Goal: Transaction & Acquisition: Purchase product/service

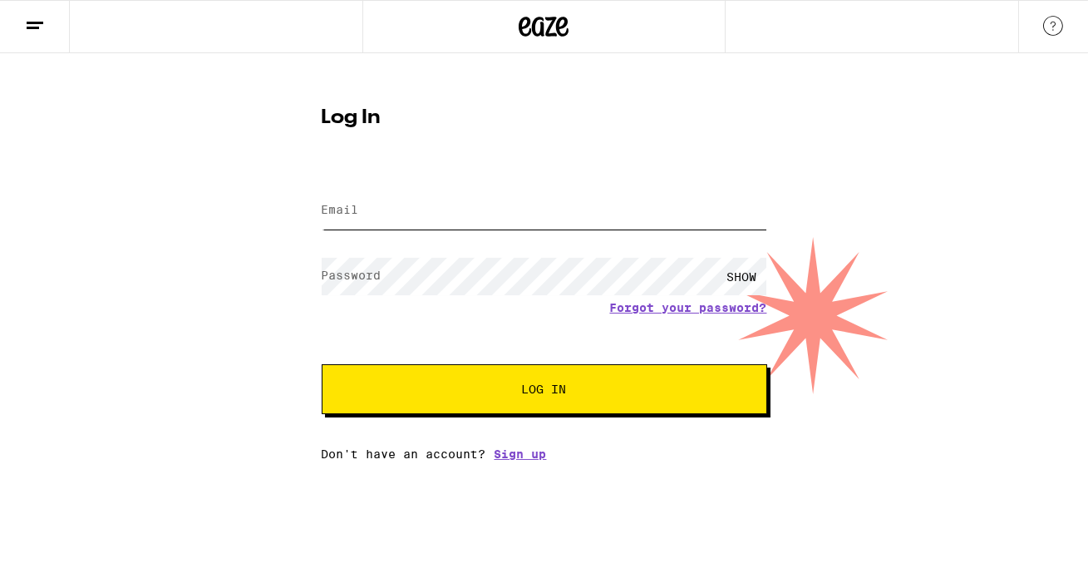
type input "taylorapine@gmail.com"
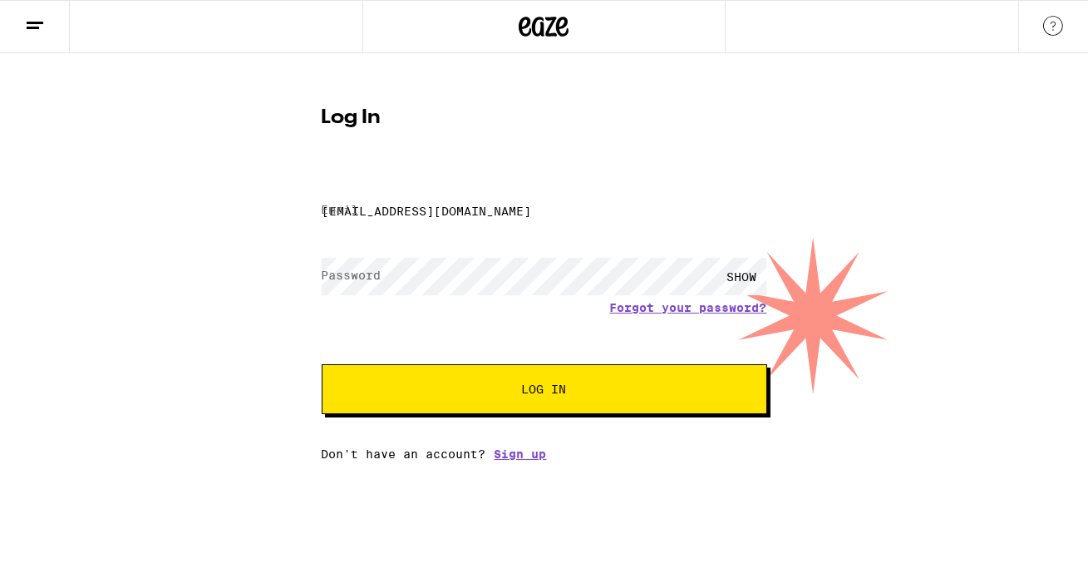
click at [546, 380] on button "Log In" at bounding box center [544, 389] width 445 height 50
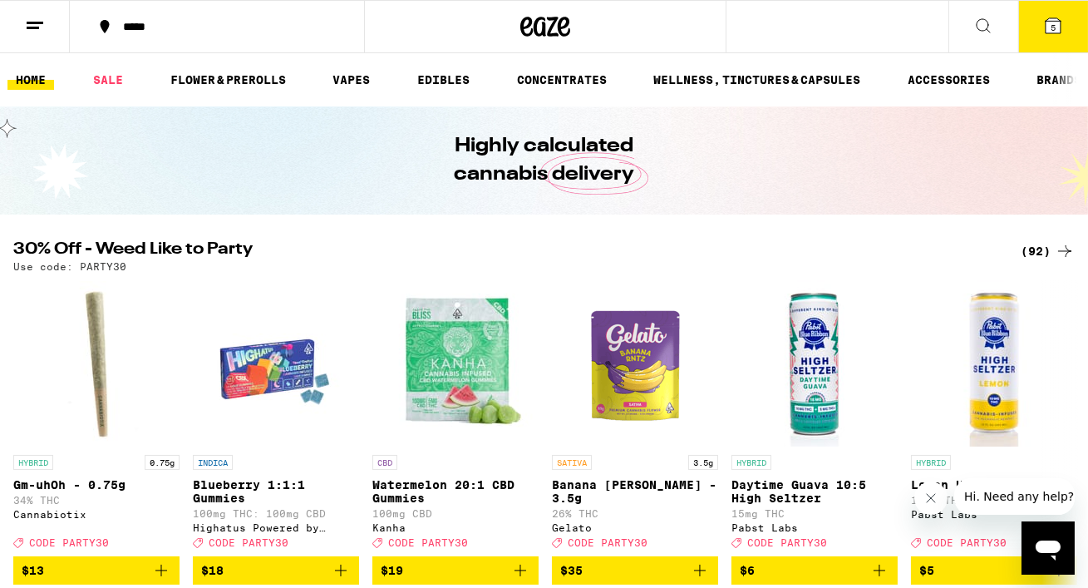
click at [55, 19] on button at bounding box center [35, 27] width 70 height 52
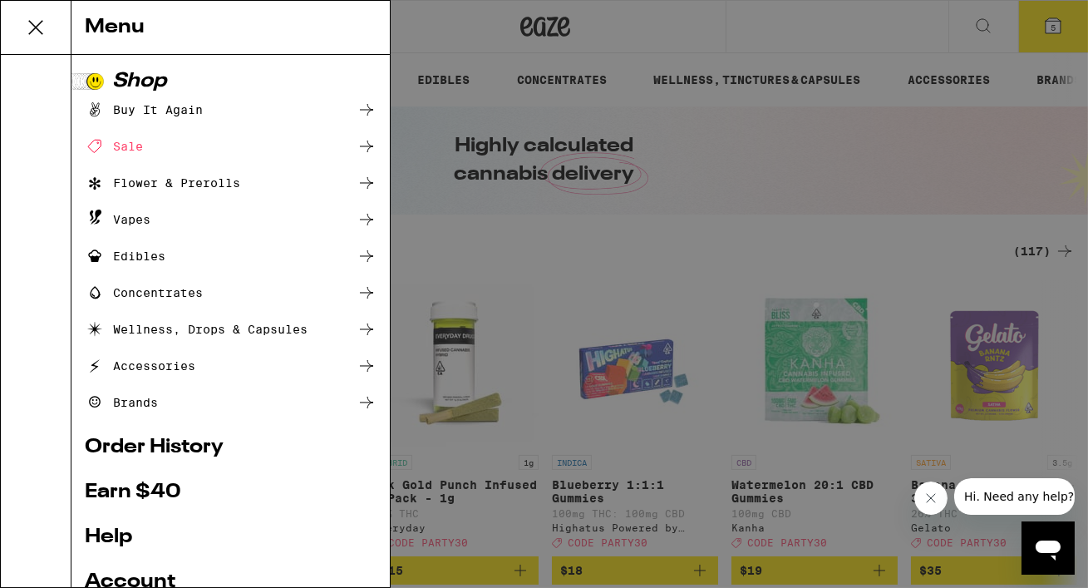
click at [157, 451] on link "Order History" at bounding box center [231, 447] width 292 height 20
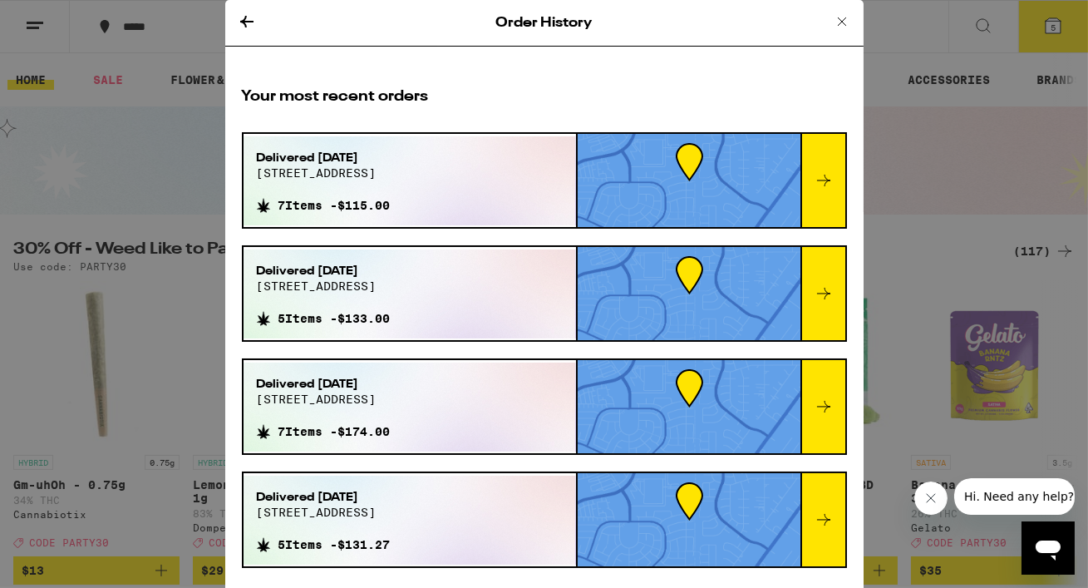
click at [816, 163] on div at bounding box center [822, 180] width 45 height 93
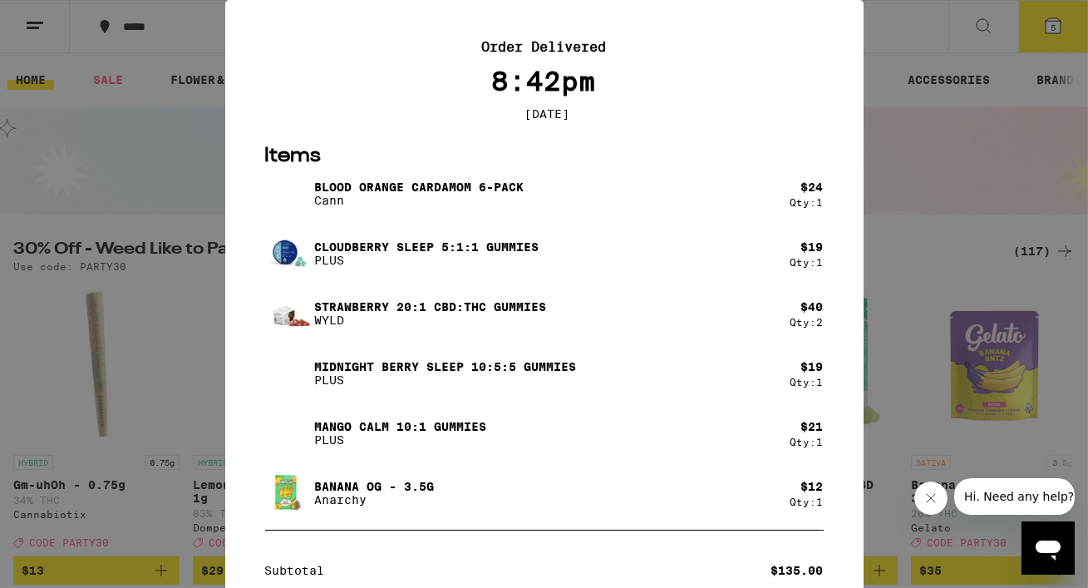
scroll to position [50, 0]
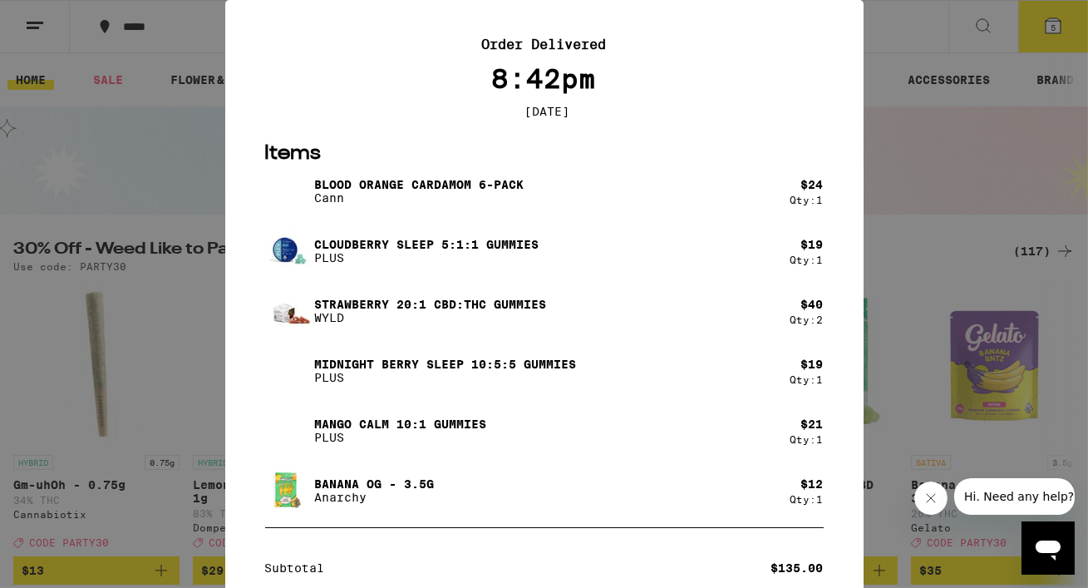
click at [282, 437] on img at bounding box center [288, 430] width 47 height 47
click at [990, 194] on div "Your Order Order Delivered 8:42pm Jun 13, 2025 Items Blood Orange Cardamom 6-Pa…" at bounding box center [544, 294] width 1088 height 588
click at [938, 497] on button "Close message from company" at bounding box center [930, 496] width 33 height 33
click at [952, 375] on div "Your Order Order Delivered 8:42pm Jun 13, 2025 Items Blood Orange Cardamom 6-Pa…" at bounding box center [544, 294] width 1088 height 588
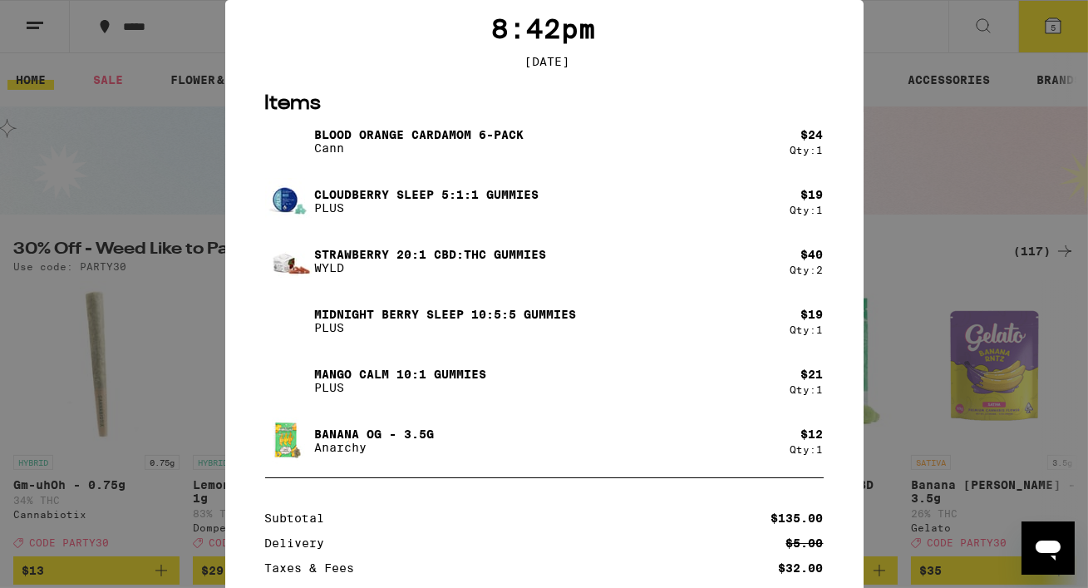
scroll to position [0, 0]
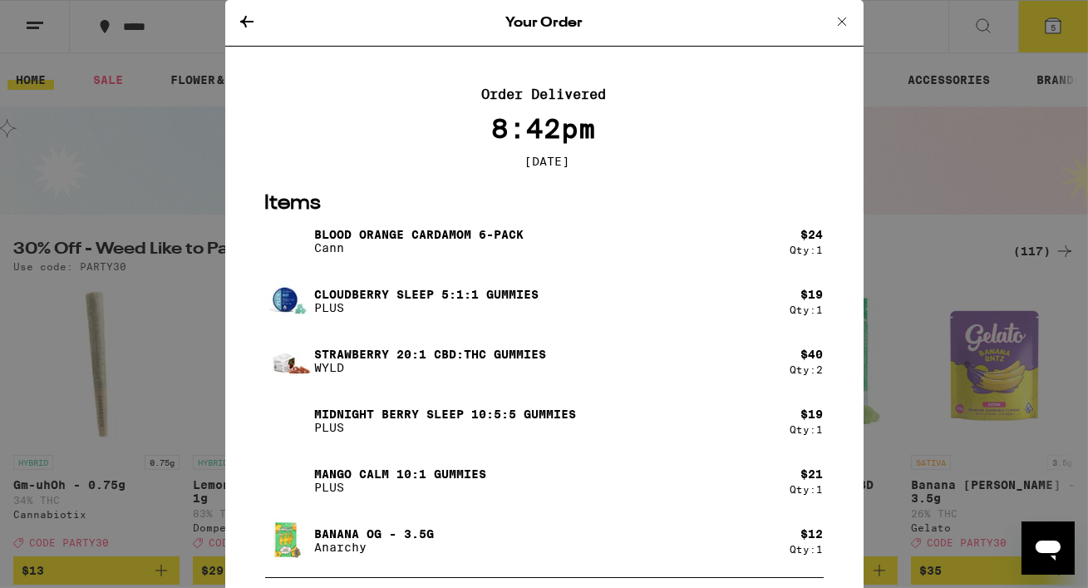
click at [836, 26] on icon at bounding box center [842, 22] width 20 height 20
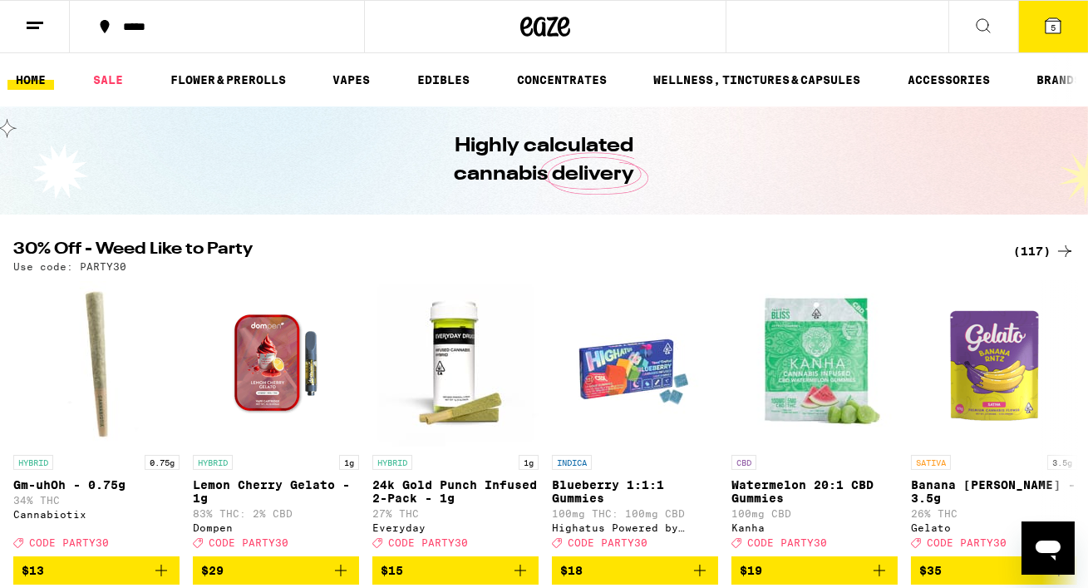
click at [973, 32] on icon at bounding box center [983, 26] width 20 height 20
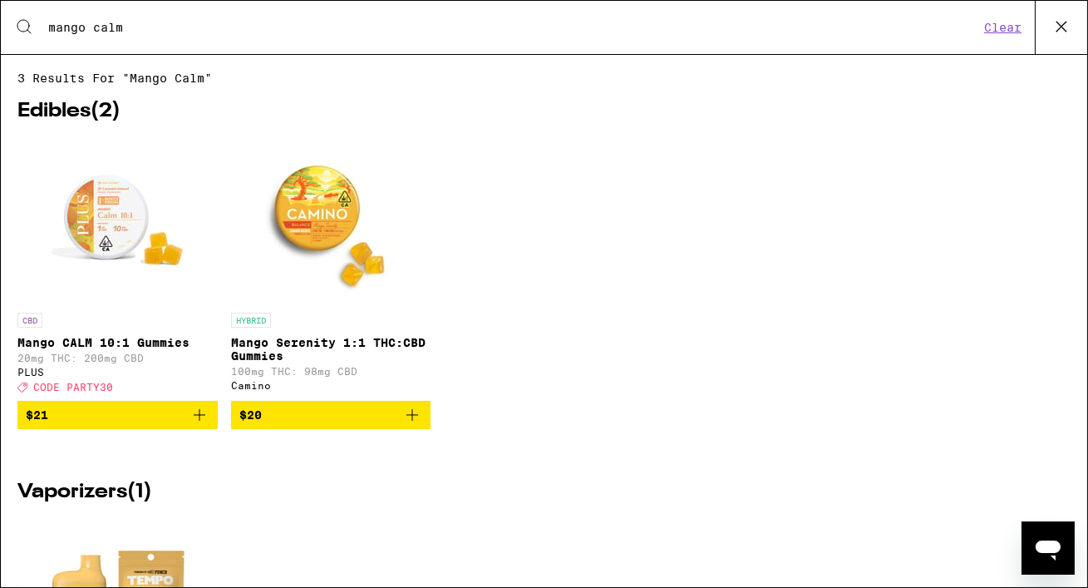
type input "mango calm"
click at [97, 232] on img "Open page for Mango CALM 10:1 Gummies from PLUS" at bounding box center [117, 221] width 166 height 166
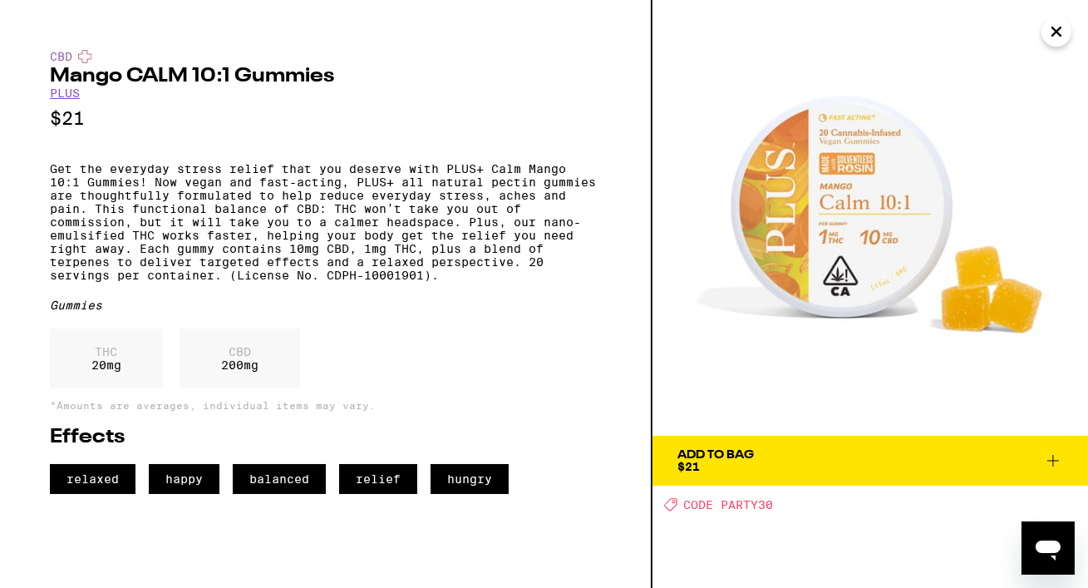
click at [1053, 462] on icon at bounding box center [1053, 461] width 12 height 12
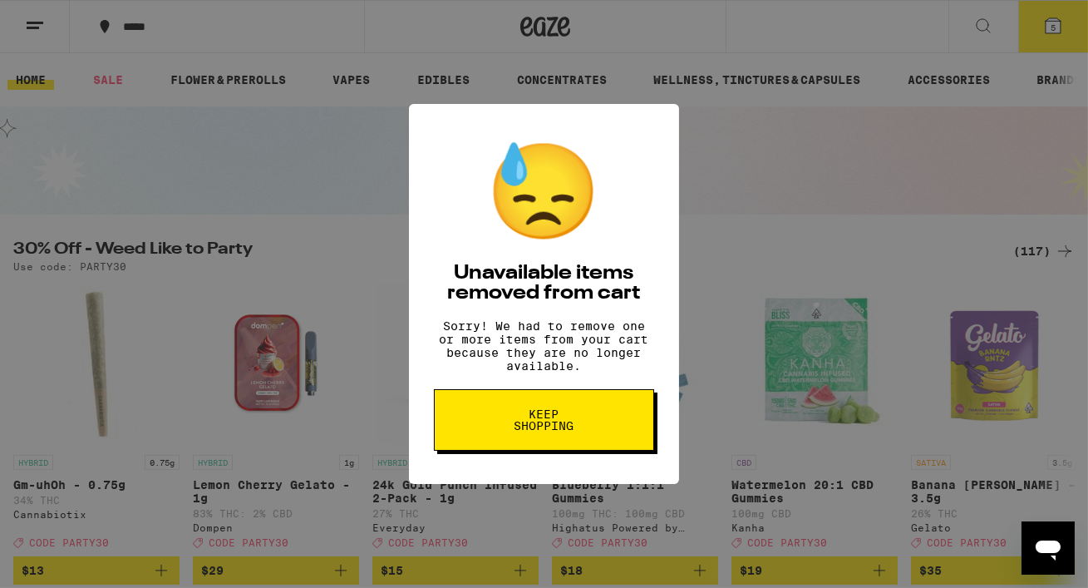
click at [573, 428] on span "Keep Shopping" at bounding box center [544, 419] width 86 height 23
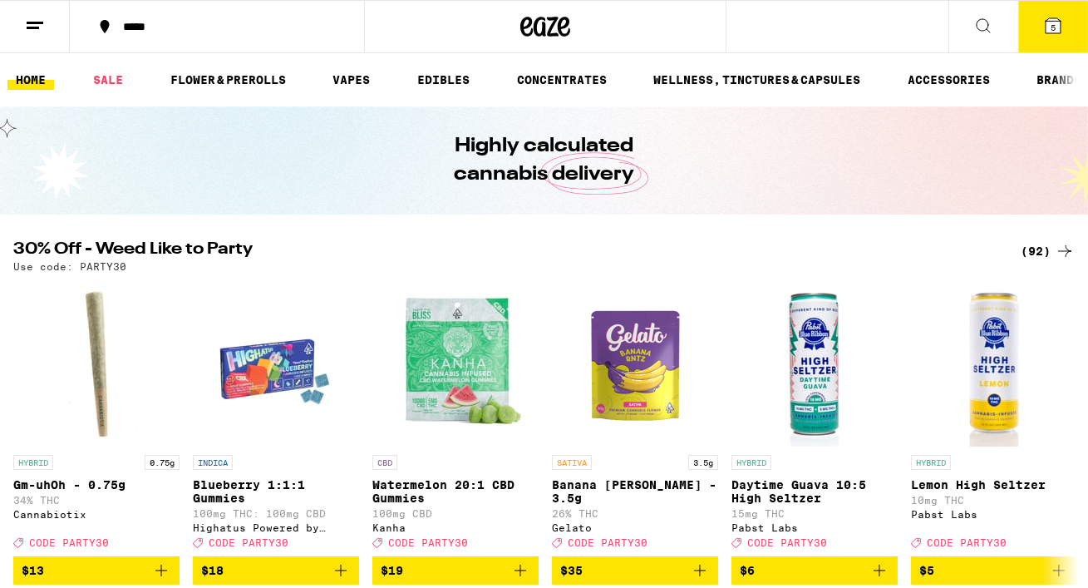
click at [1055, 23] on span "5" at bounding box center [1052, 27] width 5 height 10
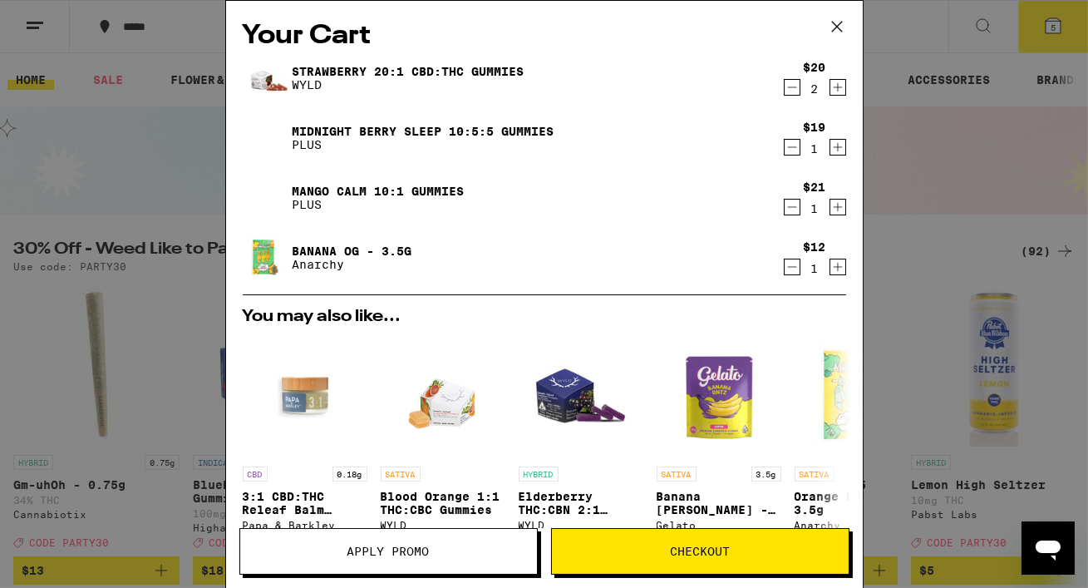
click at [836, 209] on icon "Increment" at bounding box center [837, 207] width 15 height 20
click at [788, 271] on icon "Decrement" at bounding box center [792, 267] width 15 height 20
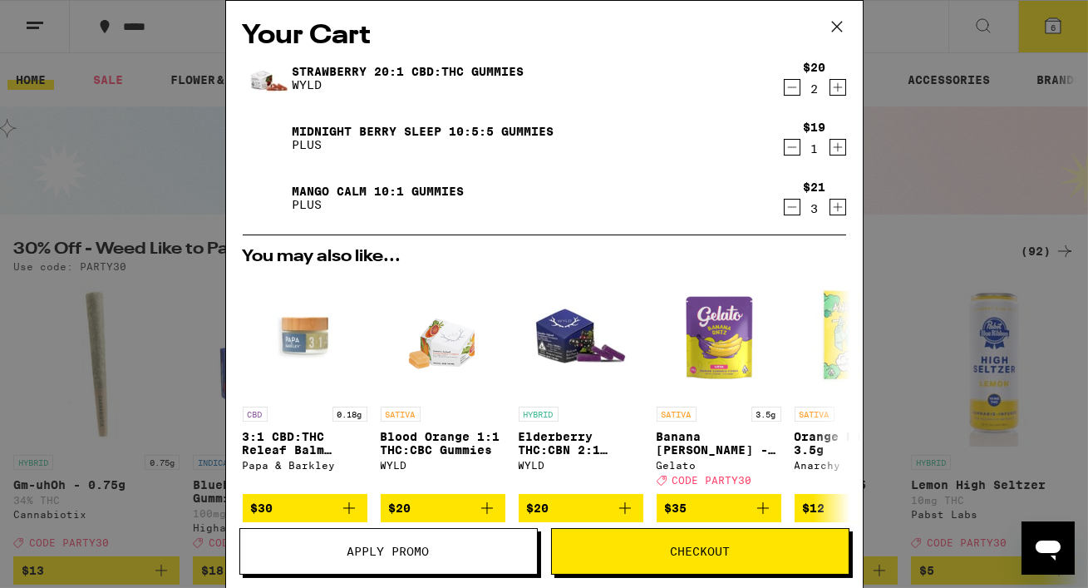
click at [785, 86] on icon "Decrement" at bounding box center [792, 87] width 15 height 20
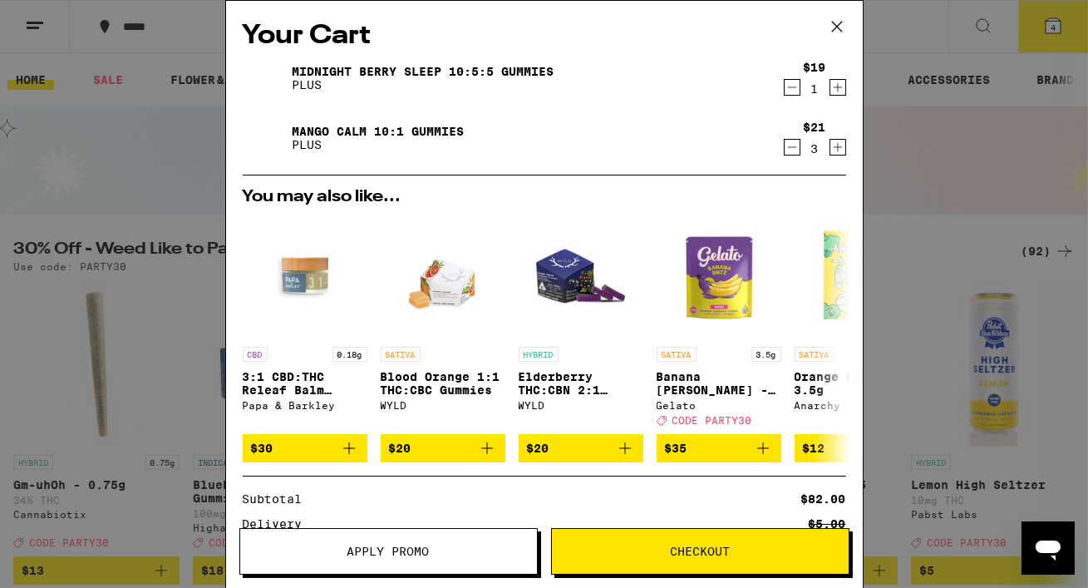
click at [834, 22] on icon at bounding box center [836, 26] width 25 height 25
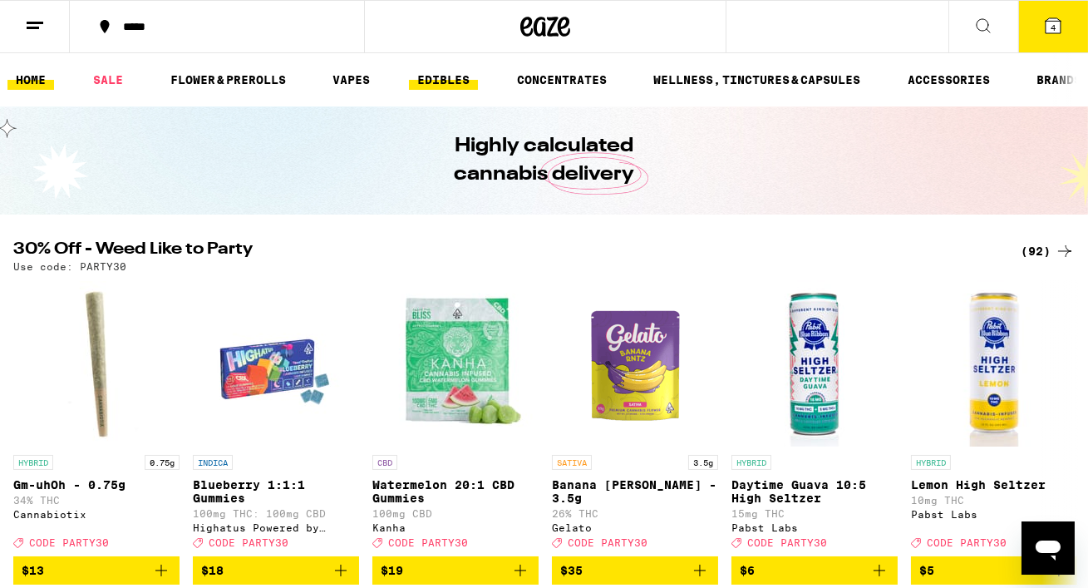
click at [429, 71] on link "EDIBLES" at bounding box center [443, 80] width 69 height 20
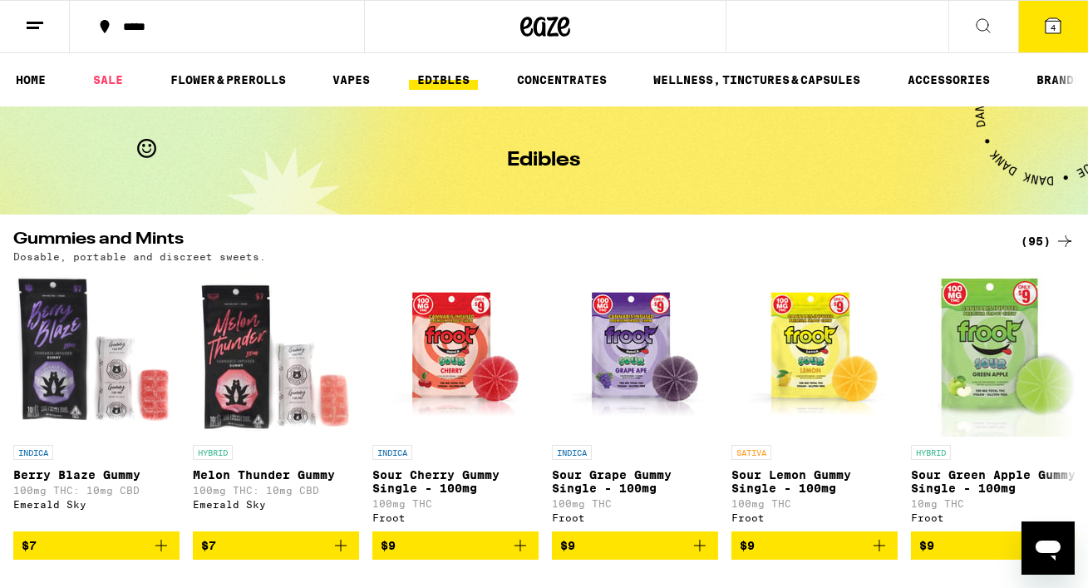
click at [1045, 233] on div "(95)" at bounding box center [1048, 241] width 54 height 20
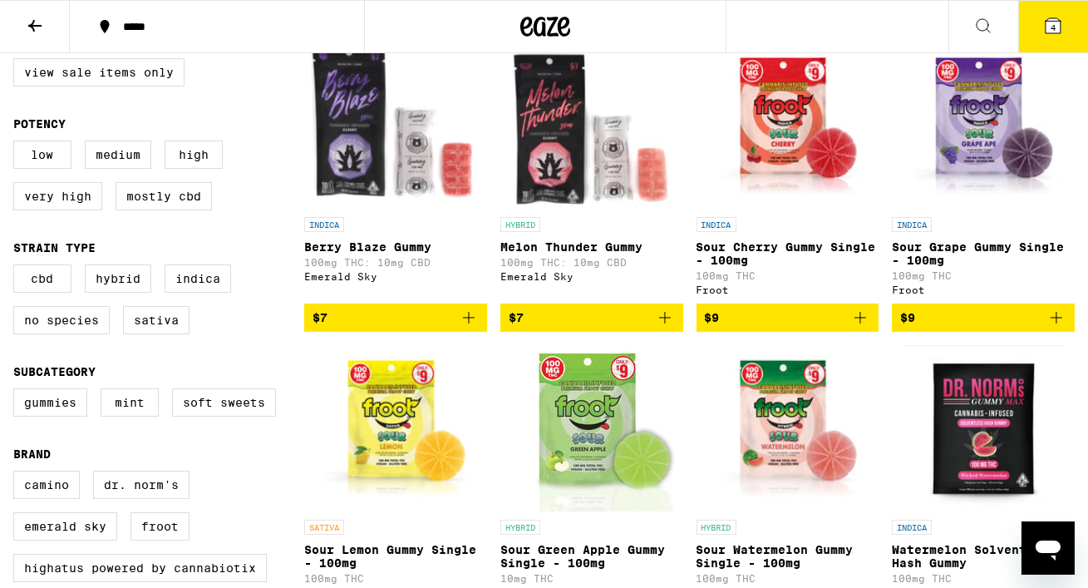
scroll to position [401, 0]
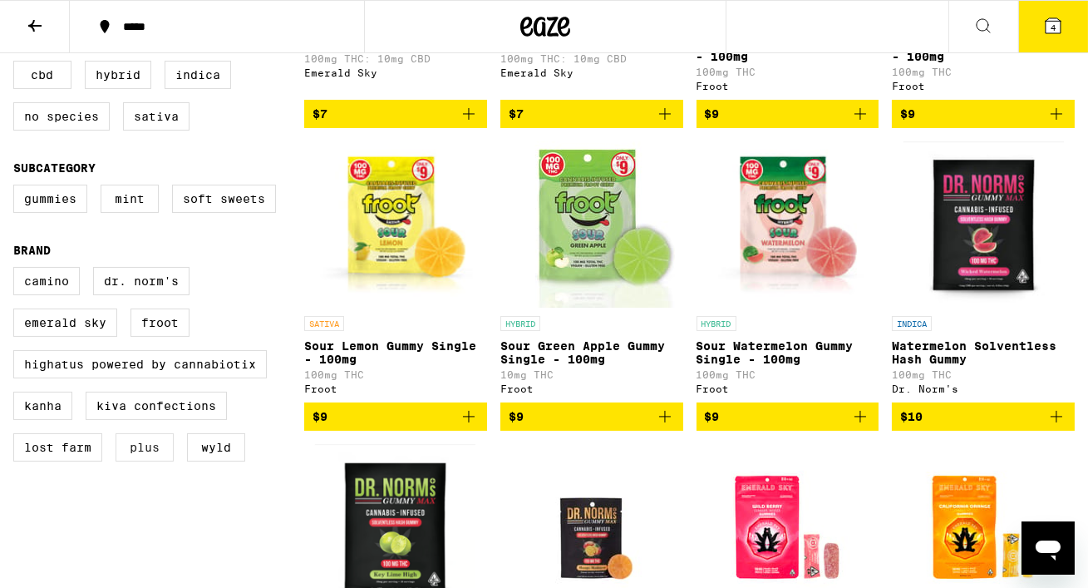
click at [145, 461] on label "PLUS" at bounding box center [145, 447] width 58 height 28
click at [17, 270] on input "PLUS" at bounding box center [17, 269] width 1 height 1
checkbox input "true"
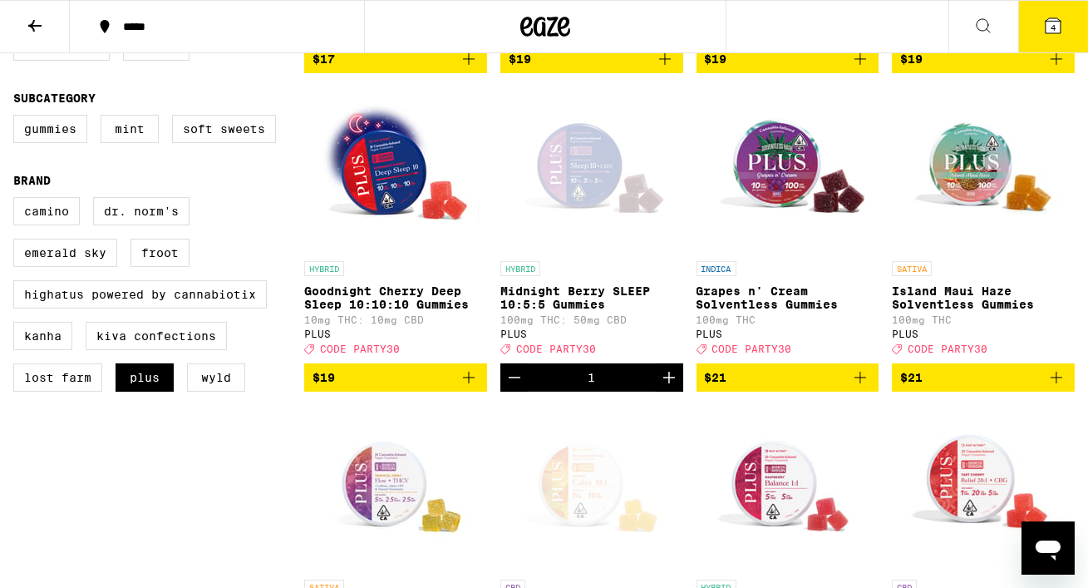
scroll to position [468, 0]
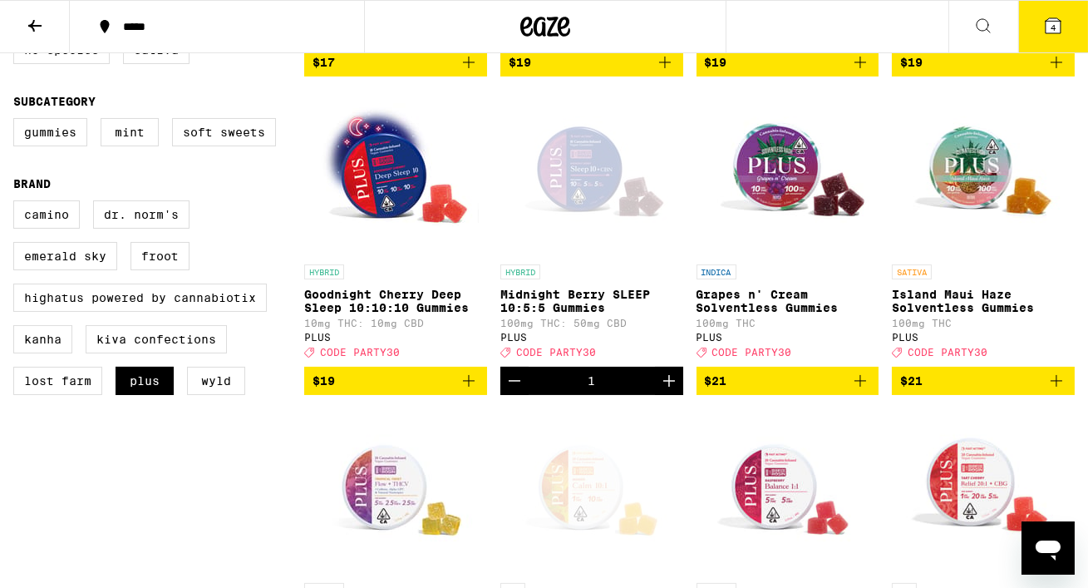
click at [470, 391] on icon "Add to bag" at bounding box center [469, 381] width 20 height 20
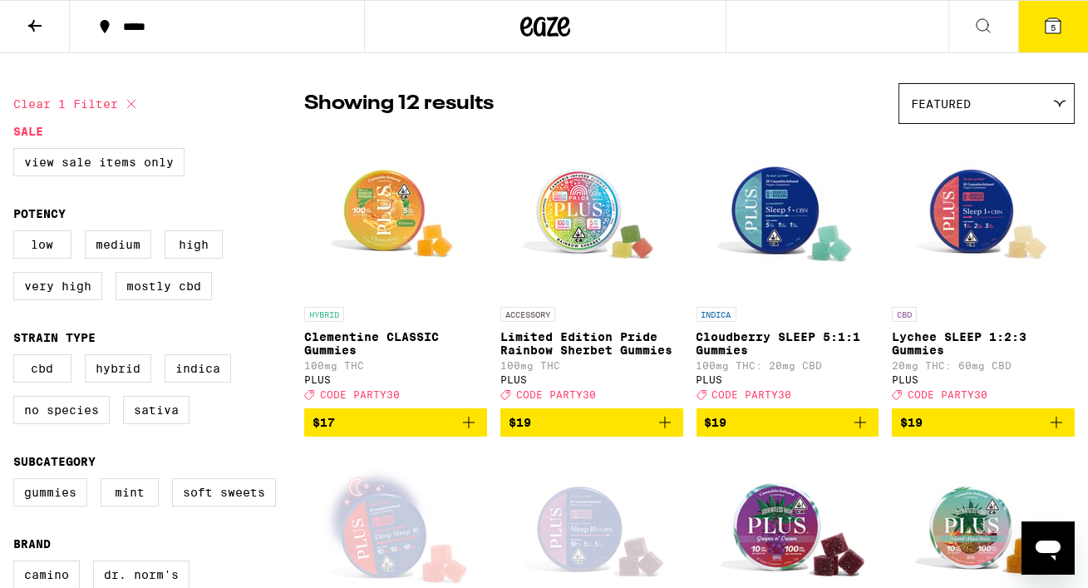
scroll to position [151, 0]
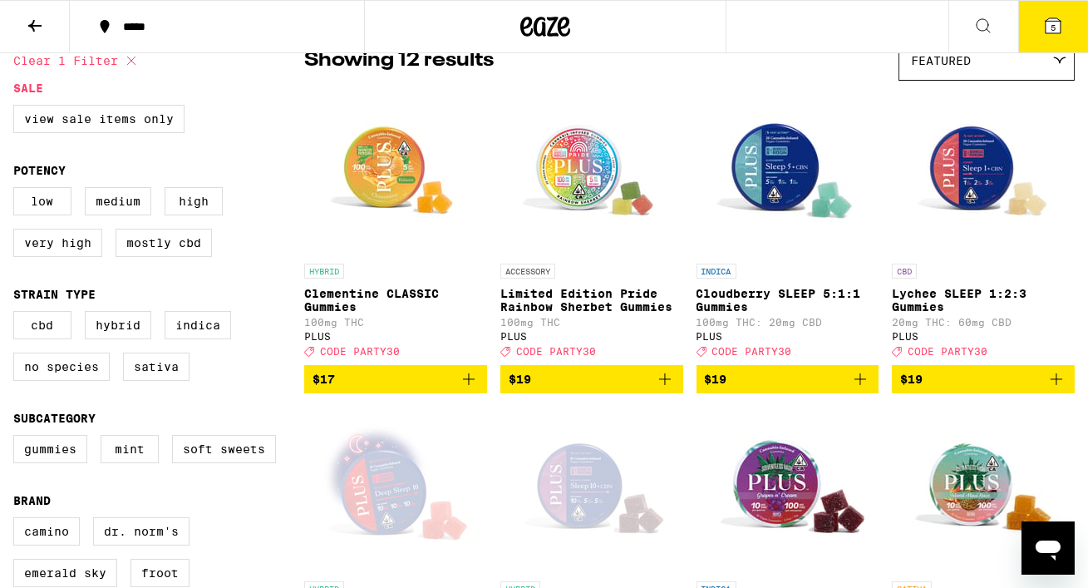
click at [863, 383] on icon "Add to bag" at bounding box center [860, 379] width 20 height 20
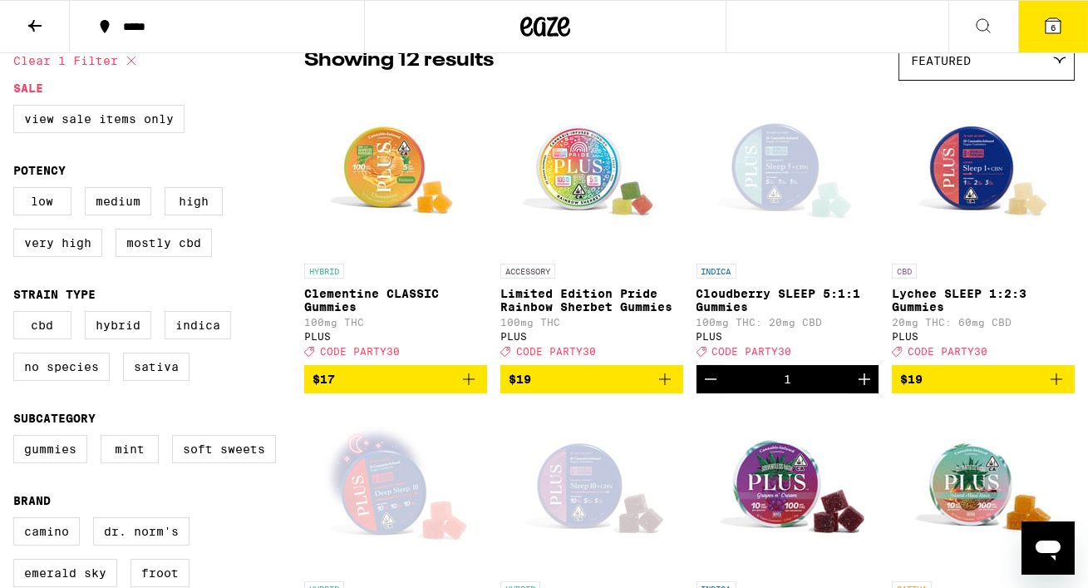
click at [1042, 36] on button "6" at bounding box center [1053, 27] width 70 height 52
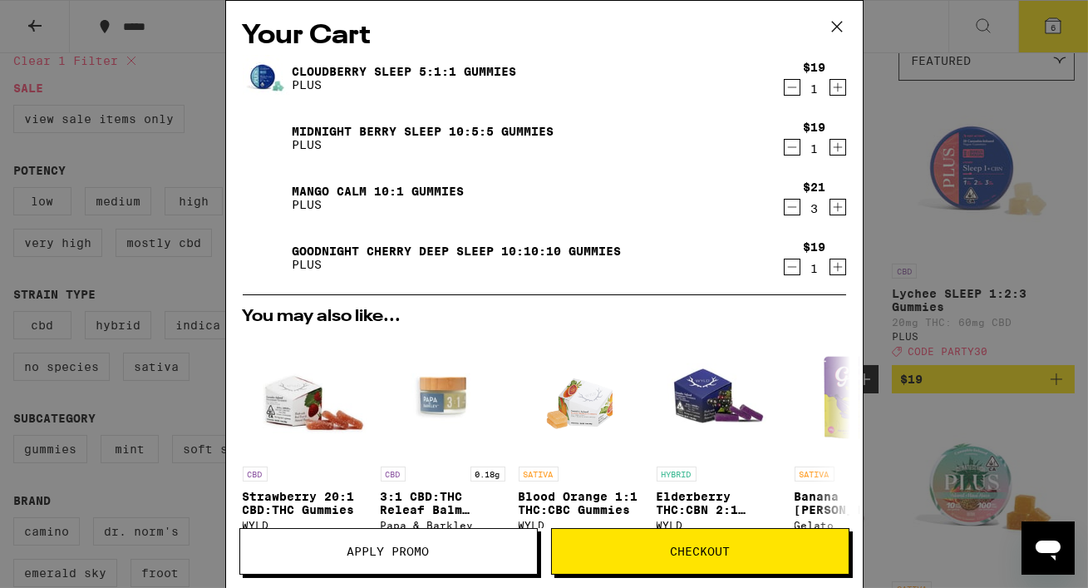
click at [939, 240] on div "Your Cart Cloudberry SLEEP 5:1:1 Gummies PLUS $19 1 Midnight [PERSON_NAME] SLEE…" at bounding box center [544, 294] width 1088 height 588
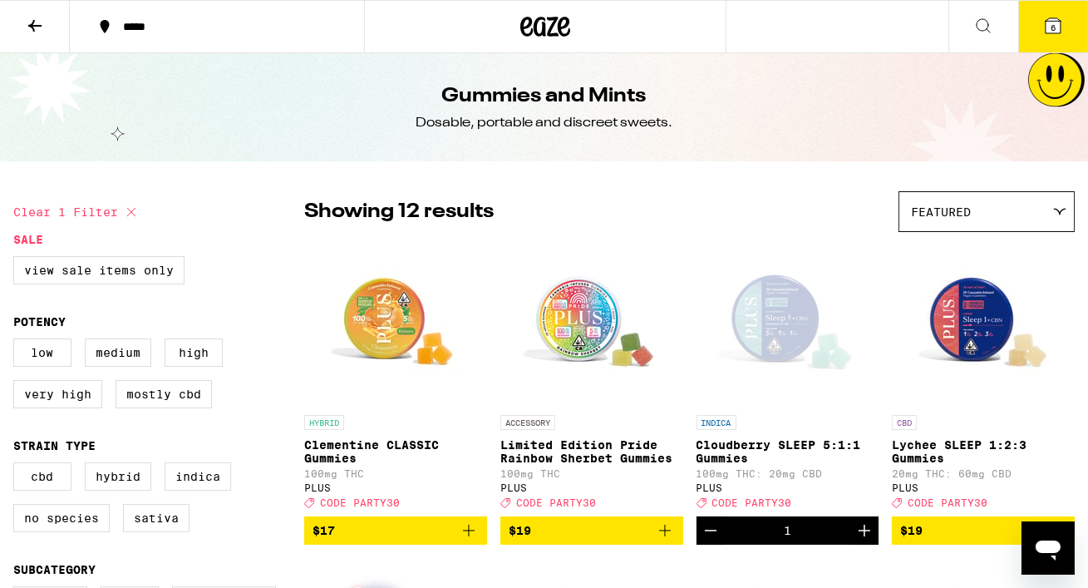
click at [28, 42] on button at bounding box center [35, 27] width 70 height 52
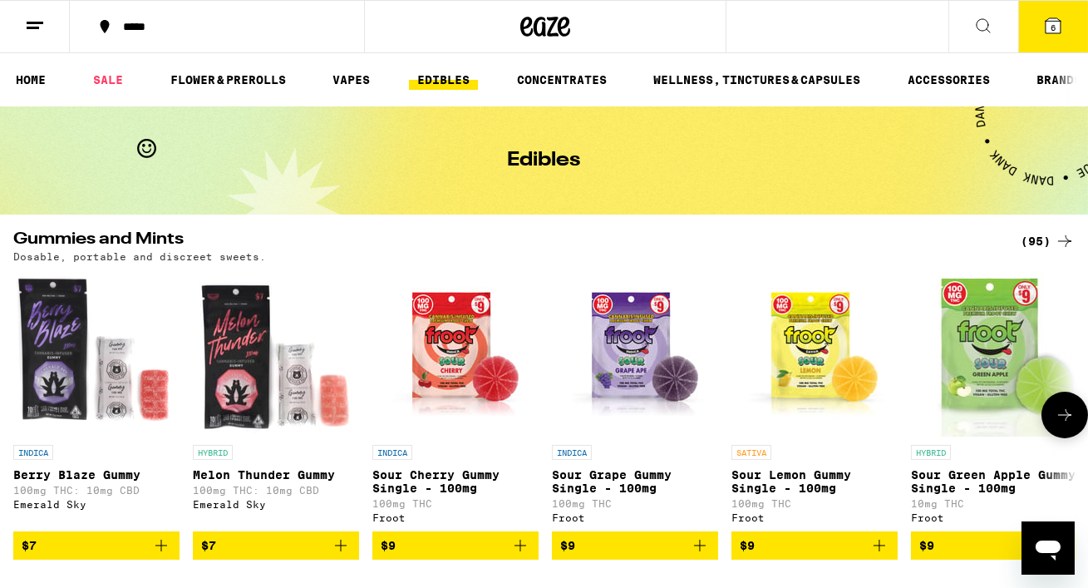
scroll to position [33, 0]
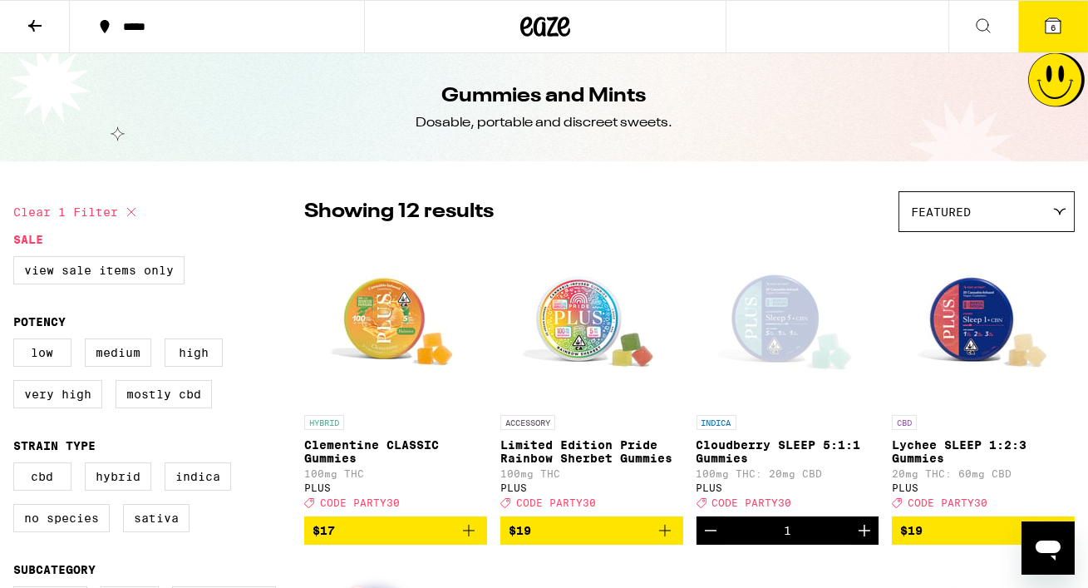
click at [34, 31] on icon at bounding box center [35, 26] width 20 height 20
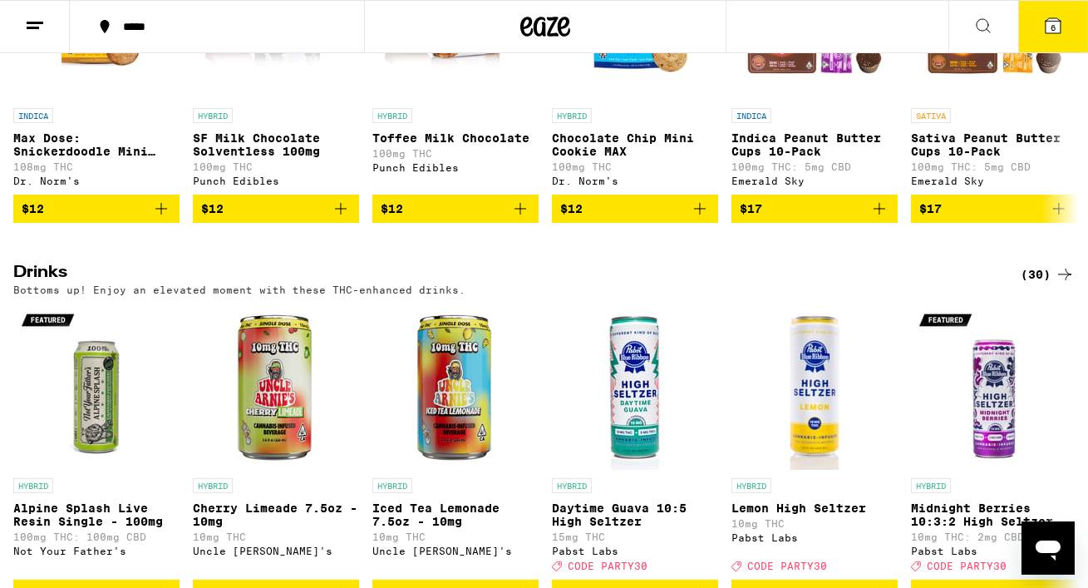
scroll to position [768, 0]
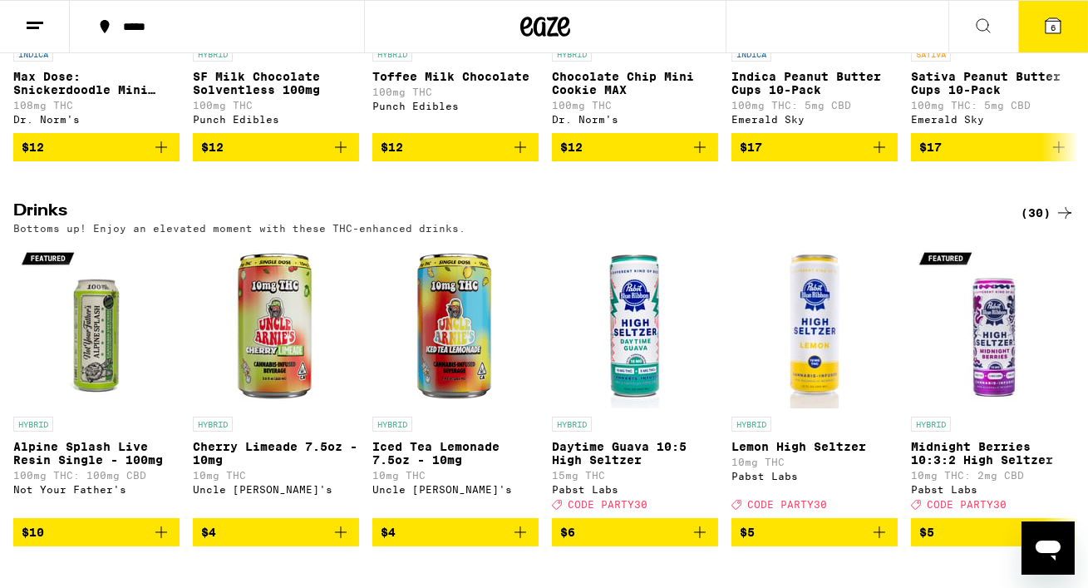
click at [1037, 223] on div "(30)" at bounding box center [1048, 213] width 54 height 20
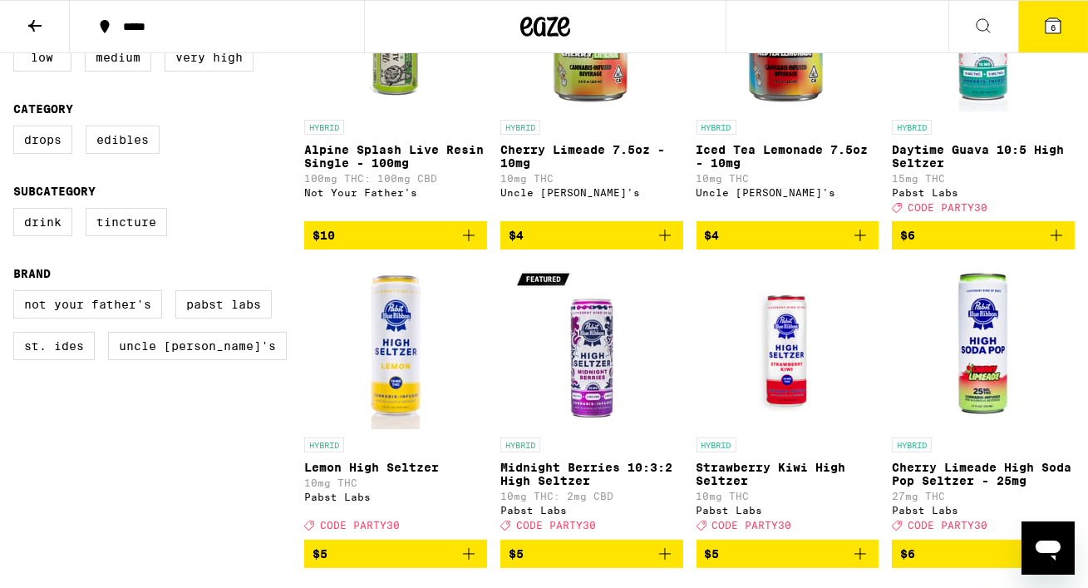
scroll to position [304, 0]
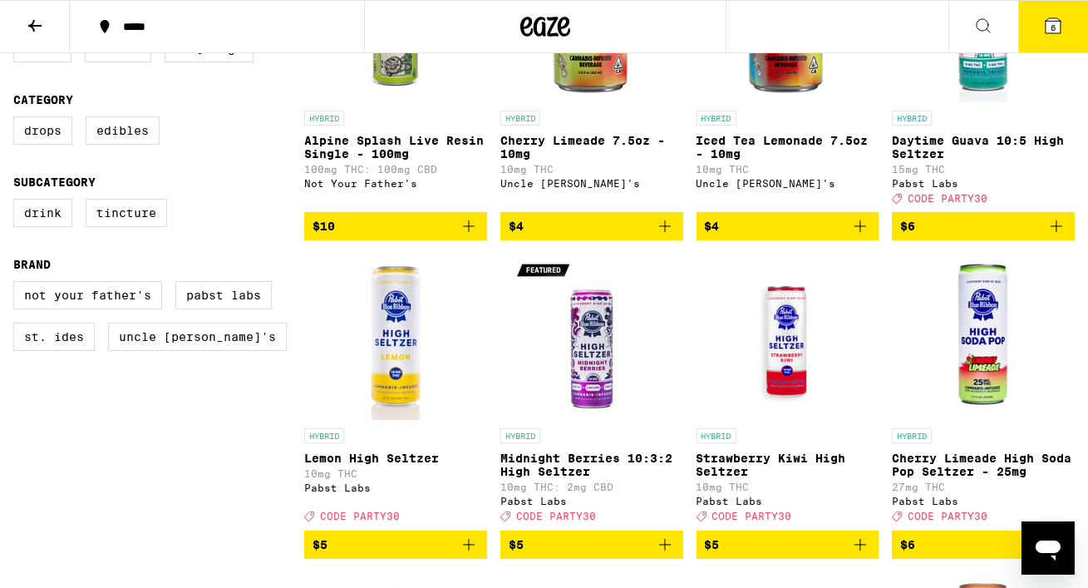
click at [35, 22] on icon at bounding box center [35, 26] width 20 height 20
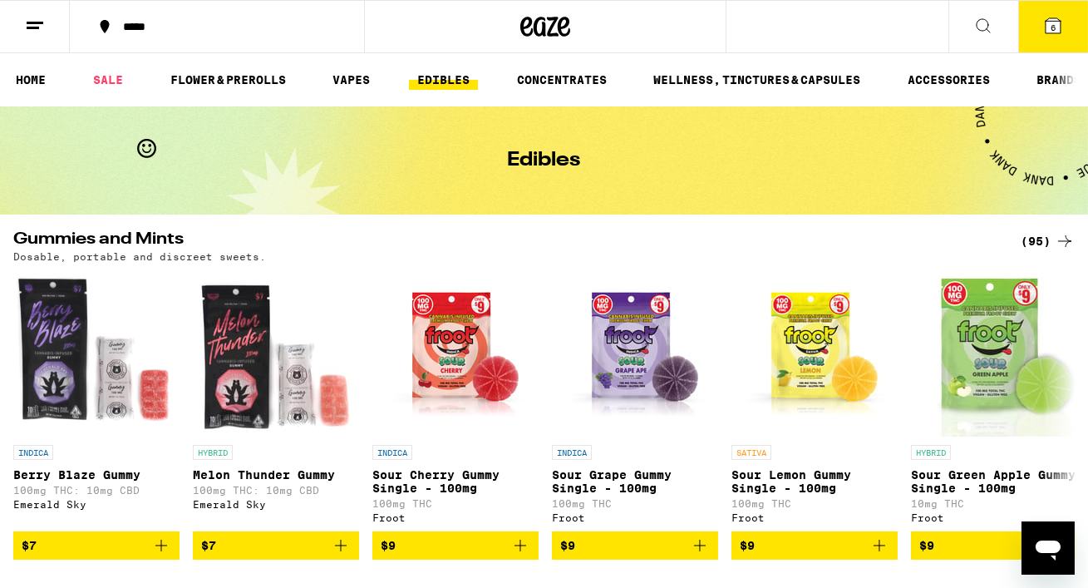
click at [1074, 35] on button "6" at bounding box center [1053, 27] width 70 height 52
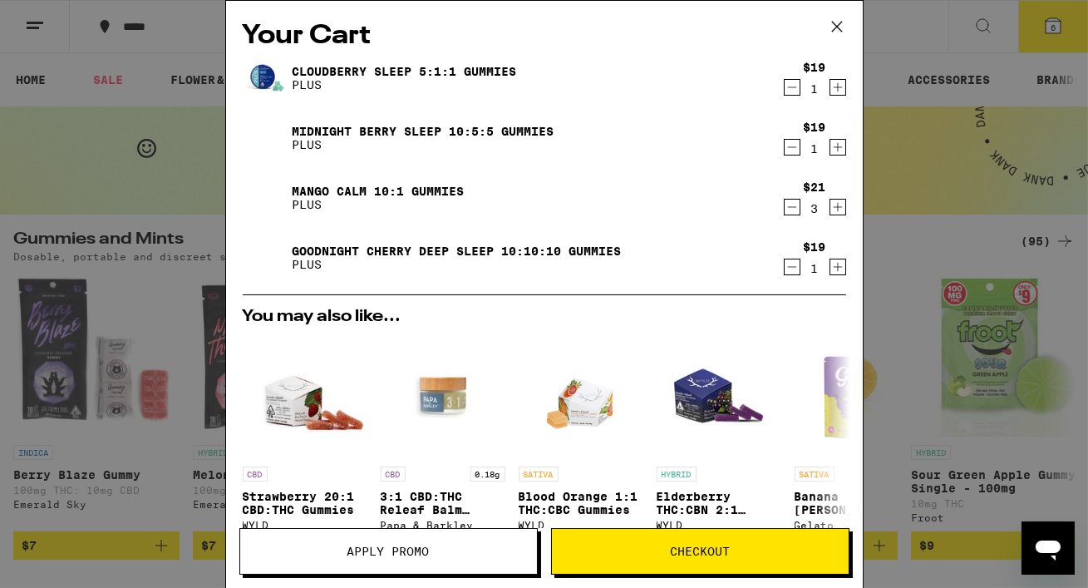
click at [835, 21] on icon at bounding box center [836, 26] width 25 height 25
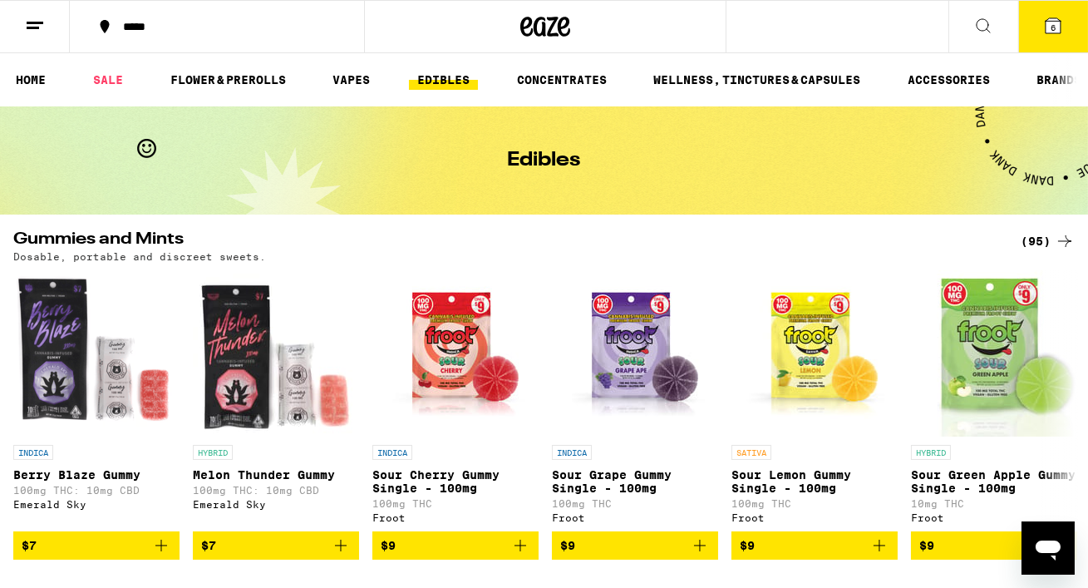
click at [998, 27] on button at bounding box center [983, 27] width 70 height 52
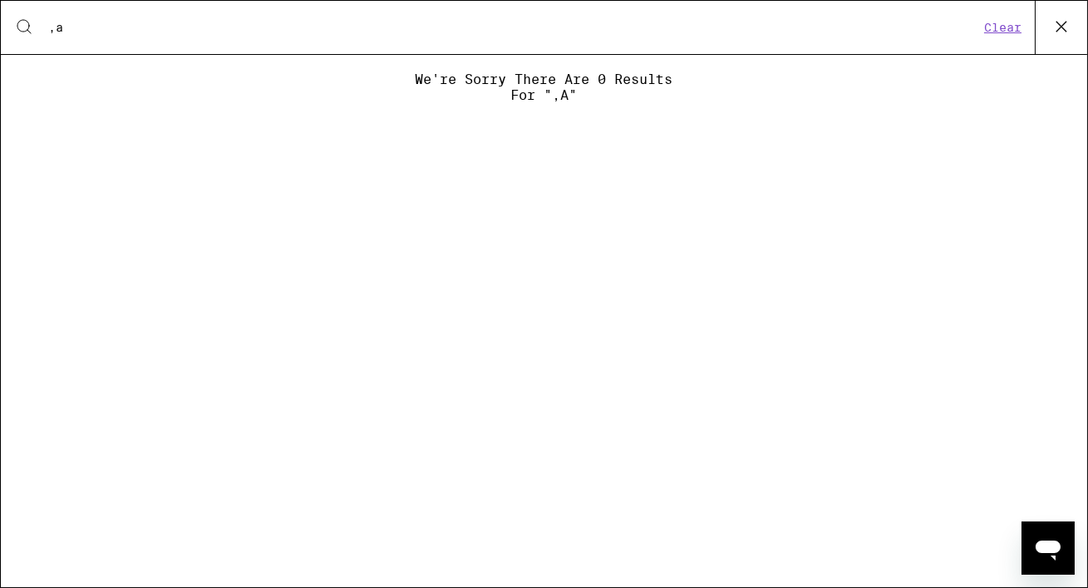
type input ","
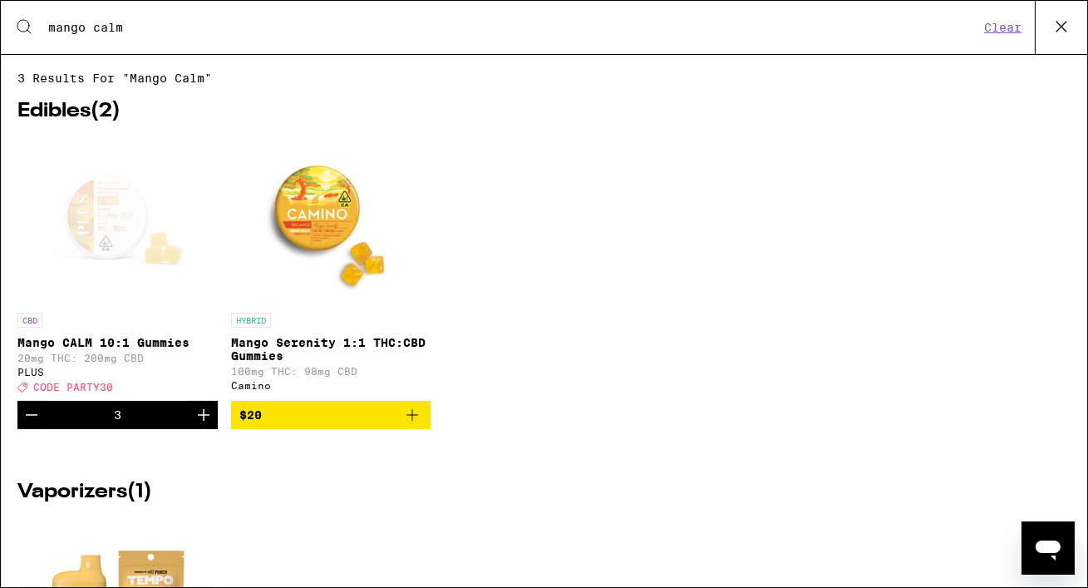
type input "mango calm"
click at [1071, 26] on icon at bounding box center [1061, 26] width 25 height 25
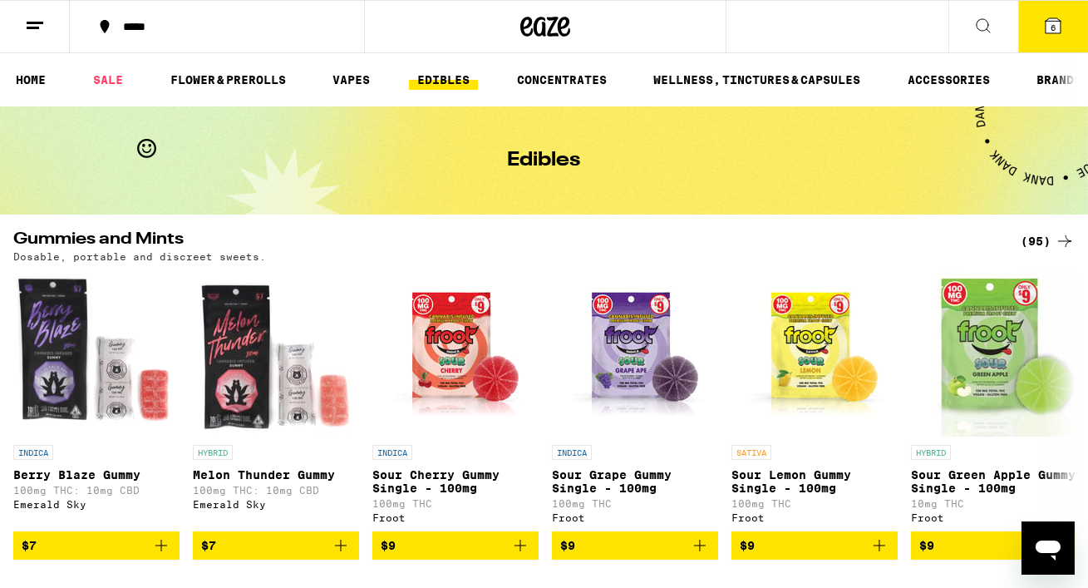
click at [1041, 23] on button "6" at bounding box center [1053, 27] width 70 height 52
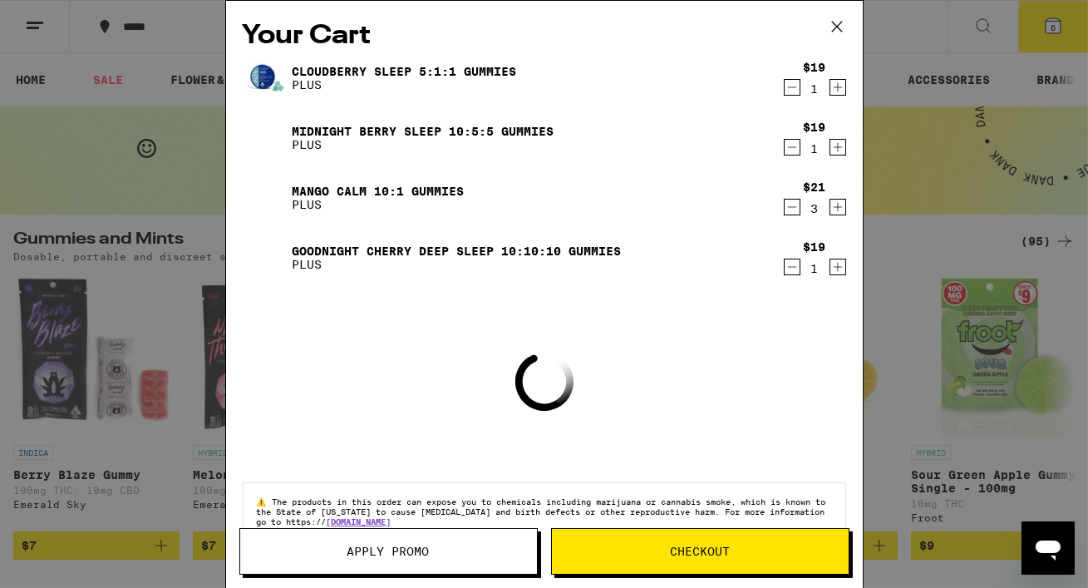
click at [461, 543] on button "Apply Promo" at bounding box center [388, 551] width 298 height 47
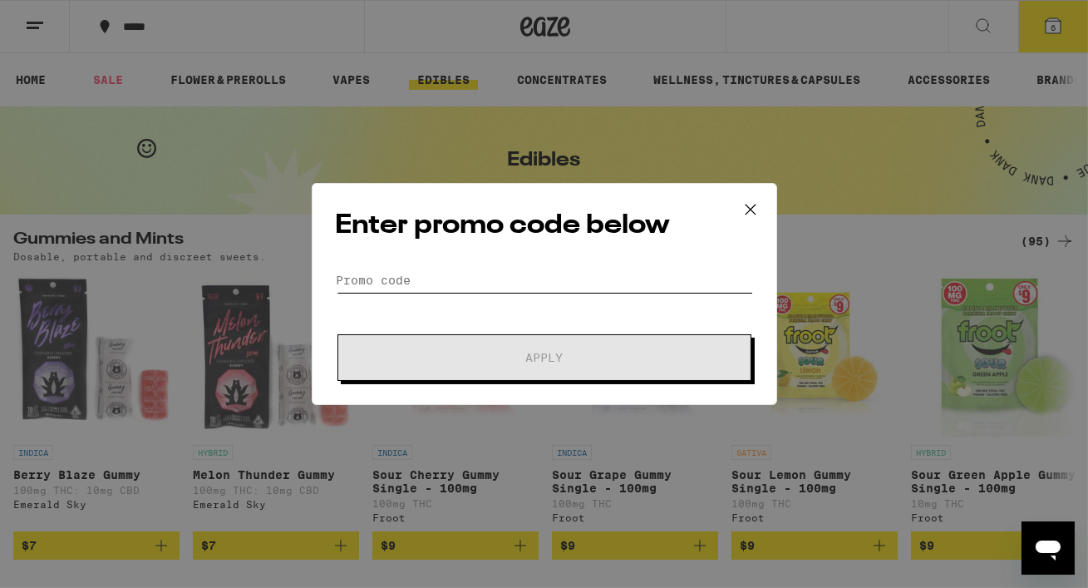
click at [386, 283] on input "Promo Code" at bounding box center [544, 280] width 417 height 25
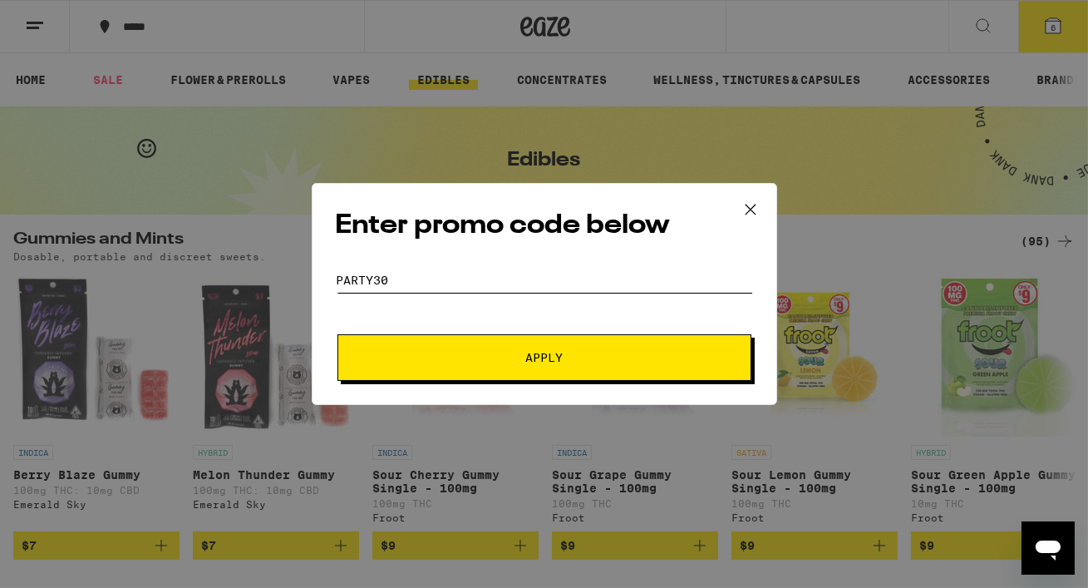
type input "Party30"
click at [462, 364] on button "Apply" at bounding box center [544, 357] width 414 height 47
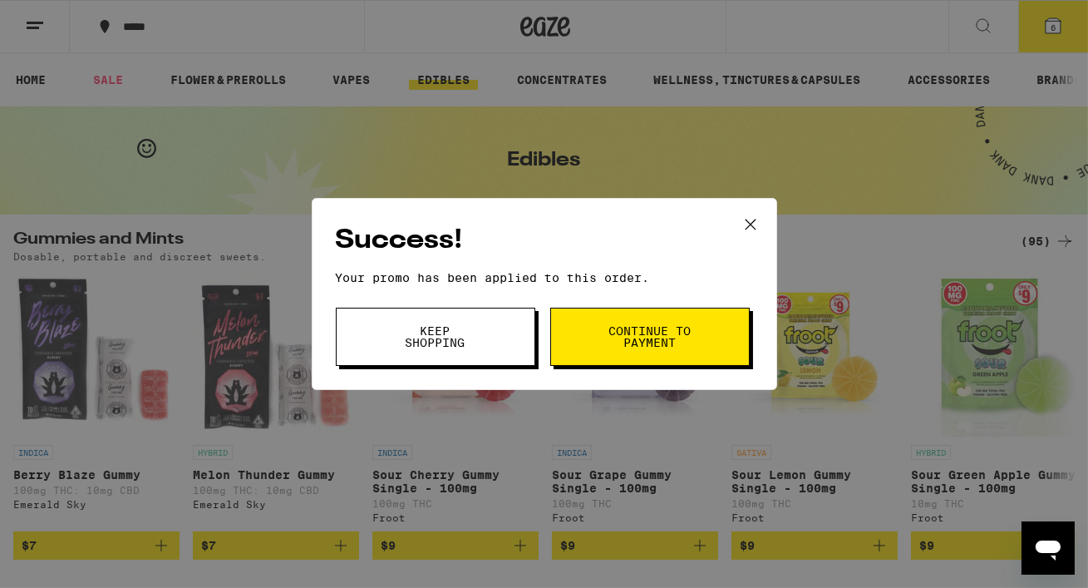
click at [606, 345] on button "Continue to payment" at bounding box center [649, 336] width 199 height 58
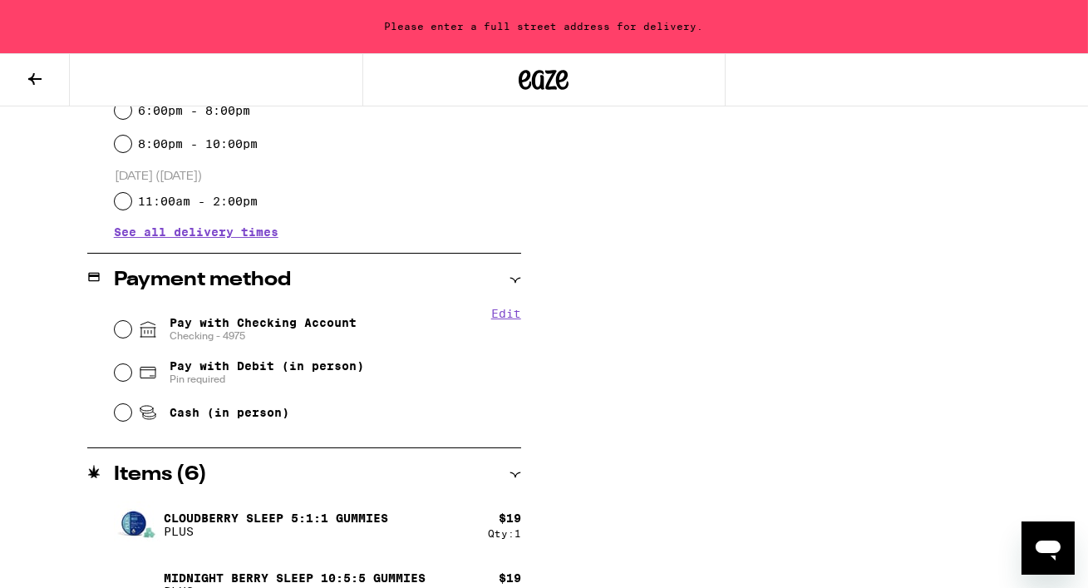
scroll to position [571, 0]
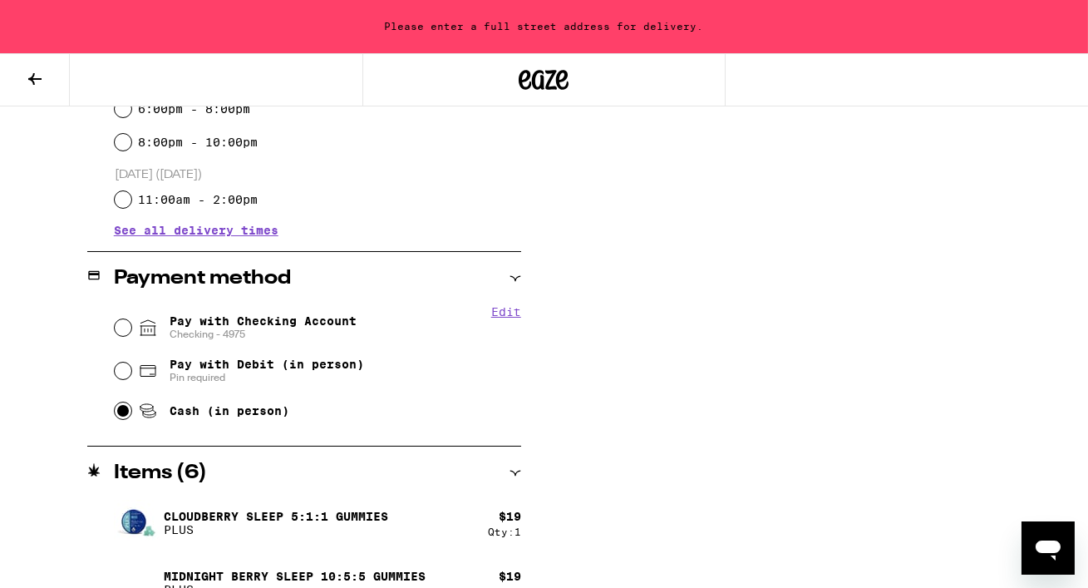
click at [125, 417] on input "Cash (in person)" at bounding box center [123, 410] width 17 height 17
radio input "true"
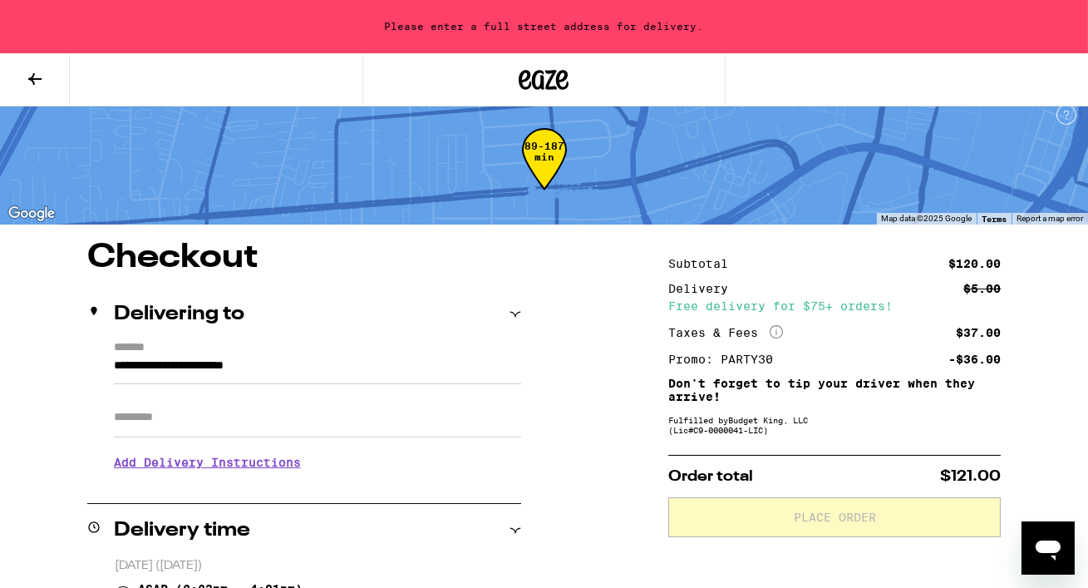
scroll to position [0, 0]
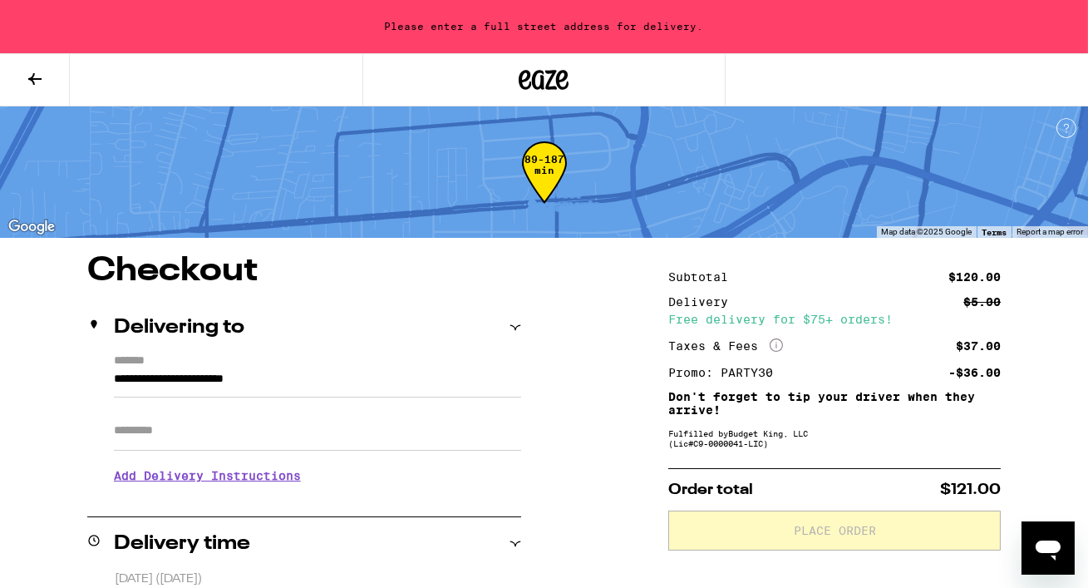
click at [194, 389] on input "**********" at bounding box center [317, 383] width 407 height 28
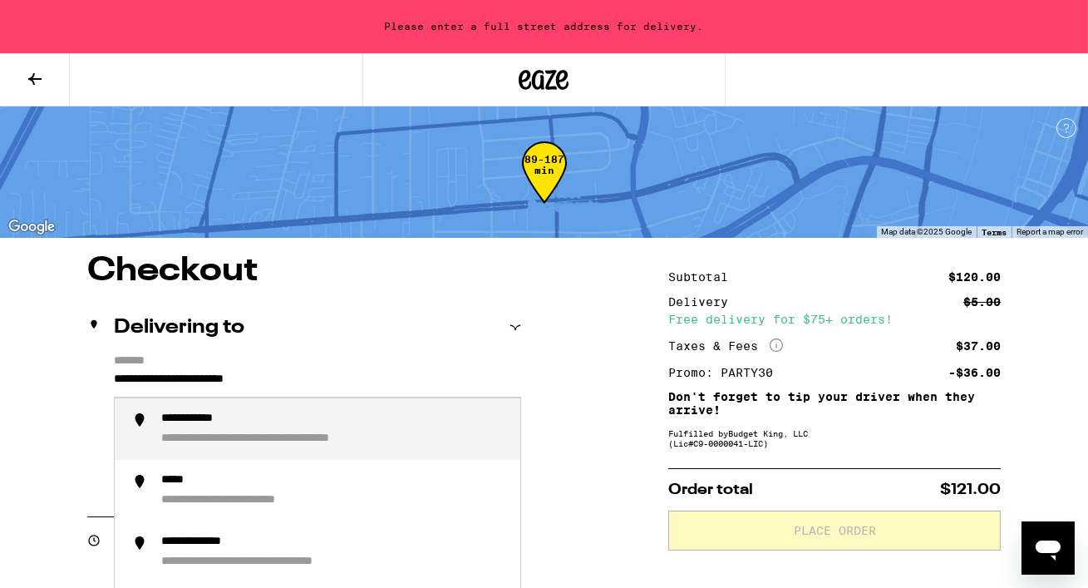
drag, startPoint x: 351, startPoint y: 380, endPoint x: 12, endPoint y: 359, distance: 339.7
click at [185, 425] on div "**********" at bounding box center [236, 418] width 150 height 15
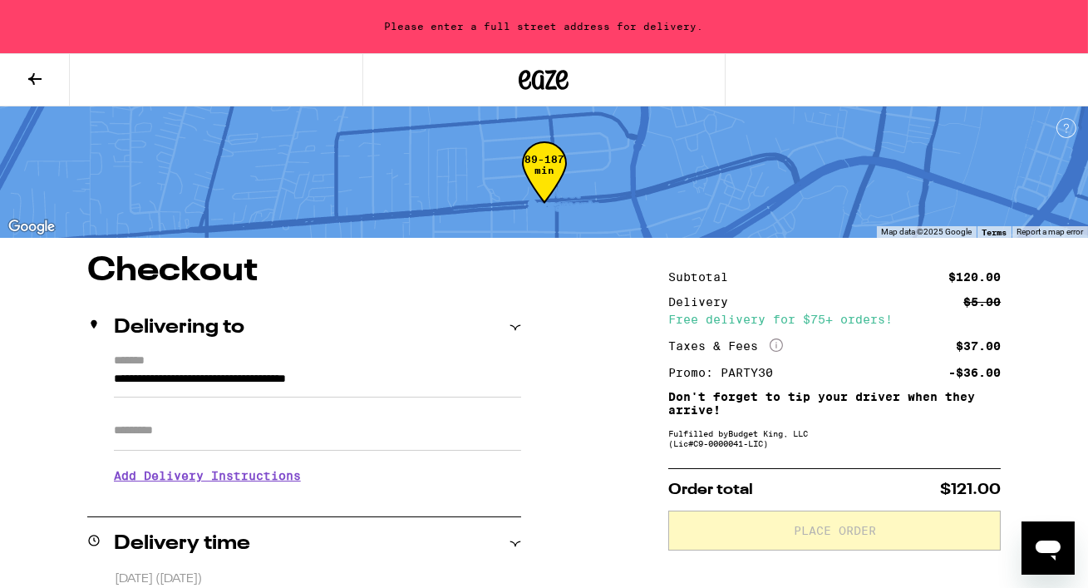
type input "**********"
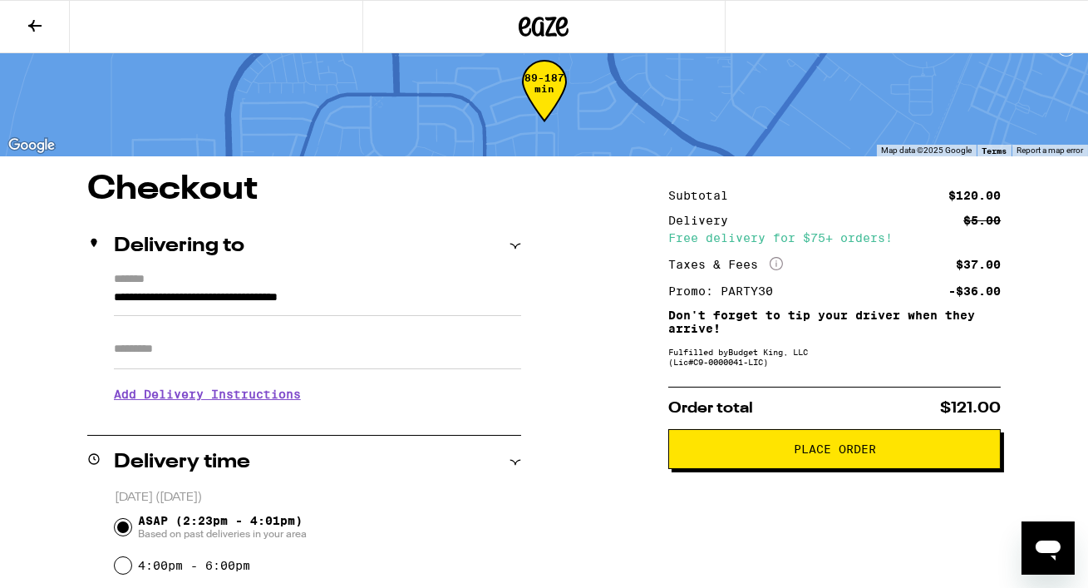
scroll to position [26, 0]
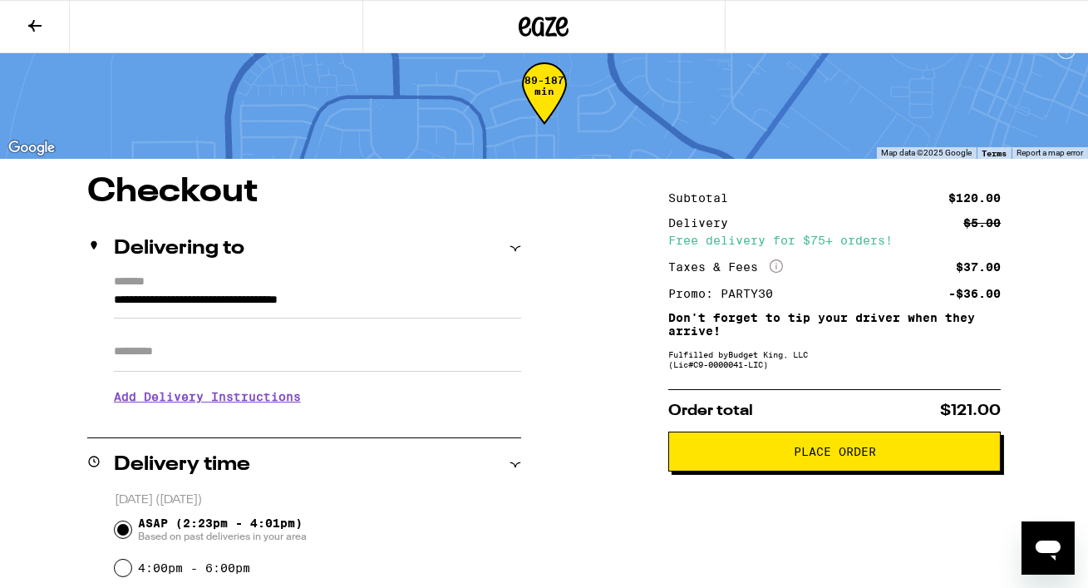
click at [755, 455] on span "Place Order" at bounding box center [834, 451] width 304 height 12
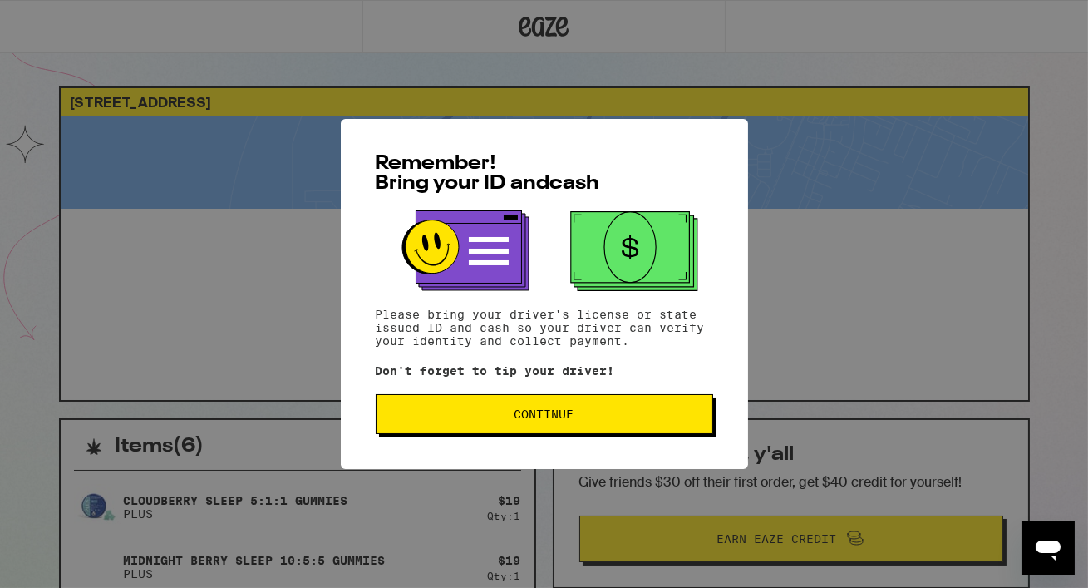
click at [544, 419] on span "Continue" at bounding box center [544, 414] width 60 height 12
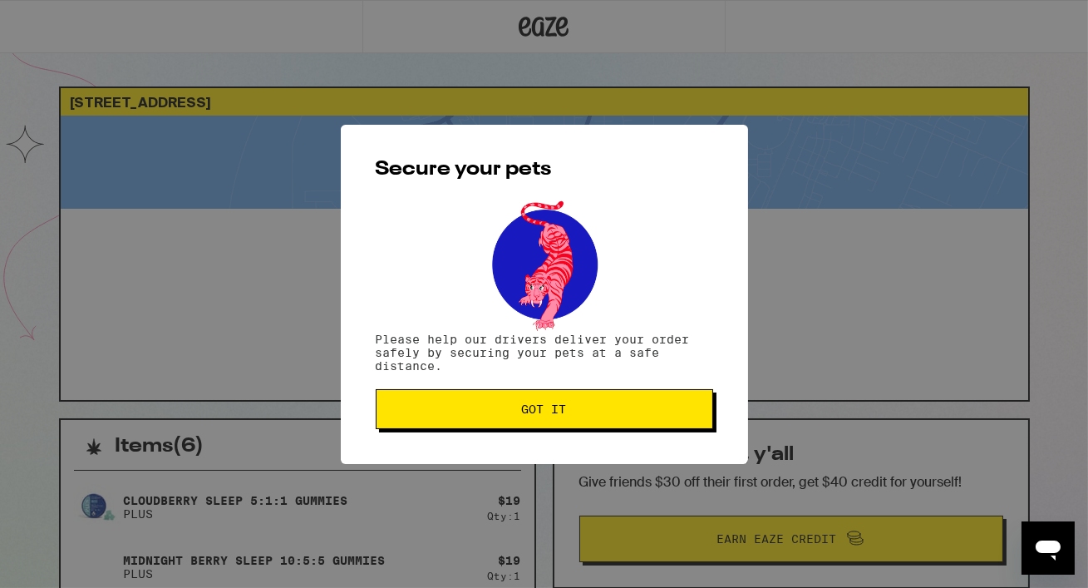
click at [544, 419] on button "Got it" at bounding box center [544, 409] width 337 height 40
